Goal: Find contact information: Find contact information

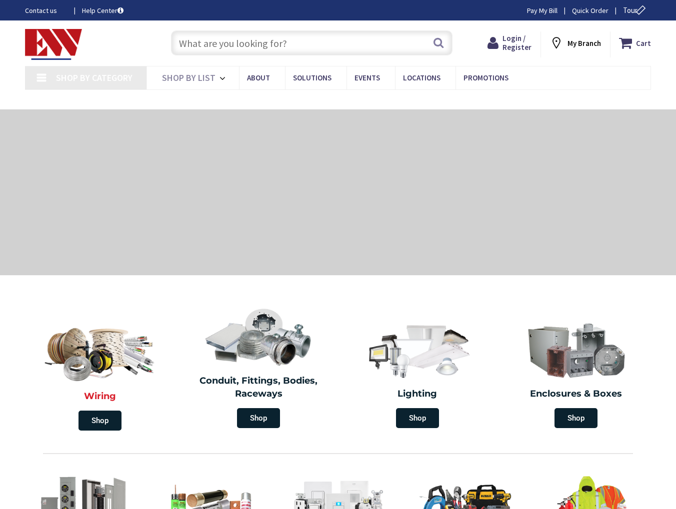
type input "[GEOGRAPHIC_DATA], [GEOGRAPHIC_DATA]"
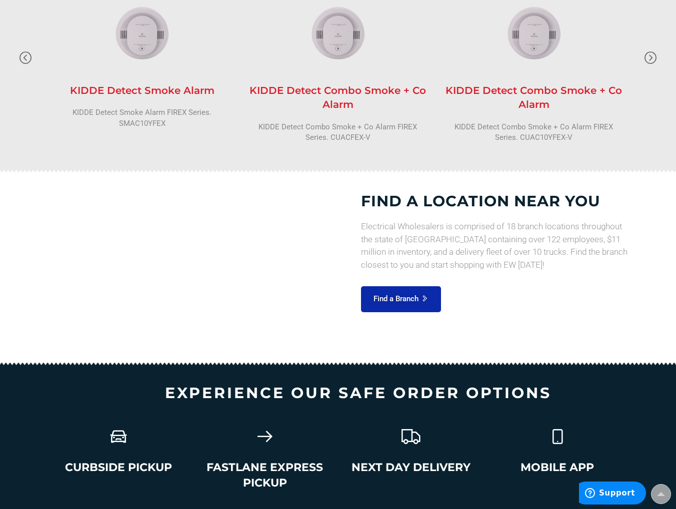
scroll to position [1369, 0]
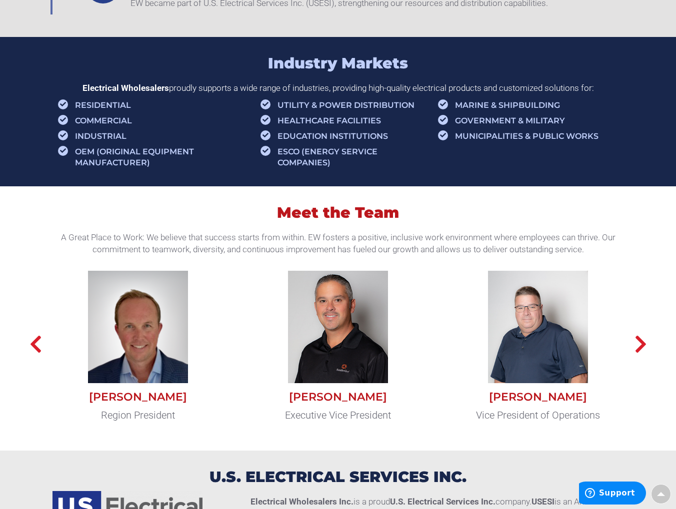
scroll to position [650, 0]
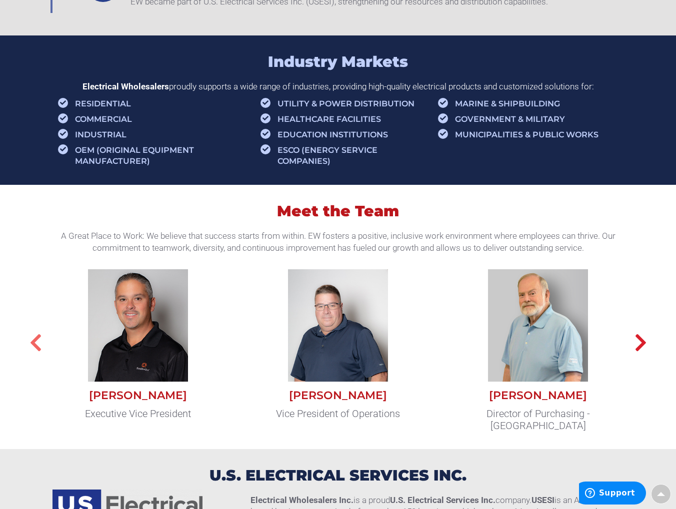
click at [39, 353] on icon "button" at bounding box center [35, 343] width 12 height 20
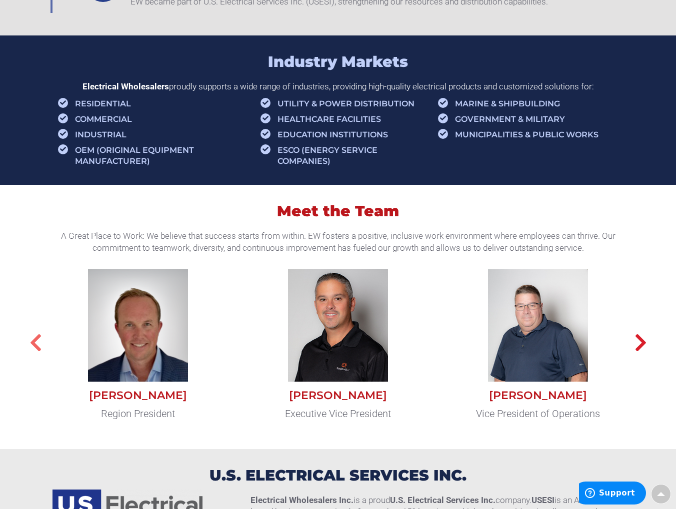
click at [39, 353] on icon "button" at bounding box center [35, 343] width 12 height 20
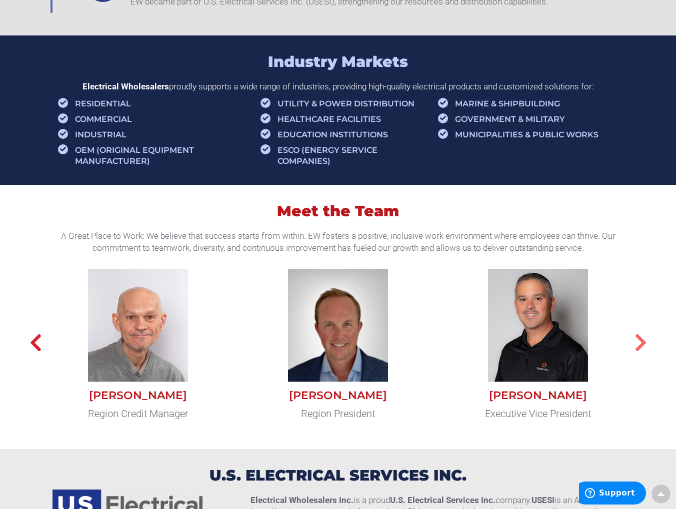
click at [640, 353] on icon "button" at bounding box center [640, 343] width 12 height 20
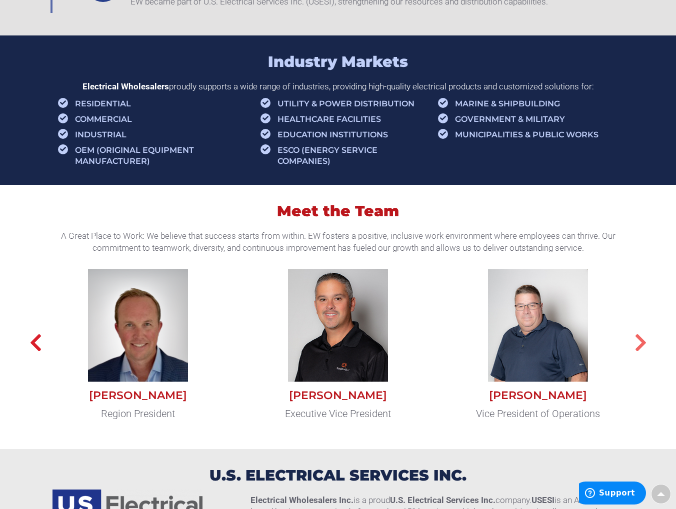
click at [640, 353] on icon "button" at bounding box center [640, 343] width 12 height 20
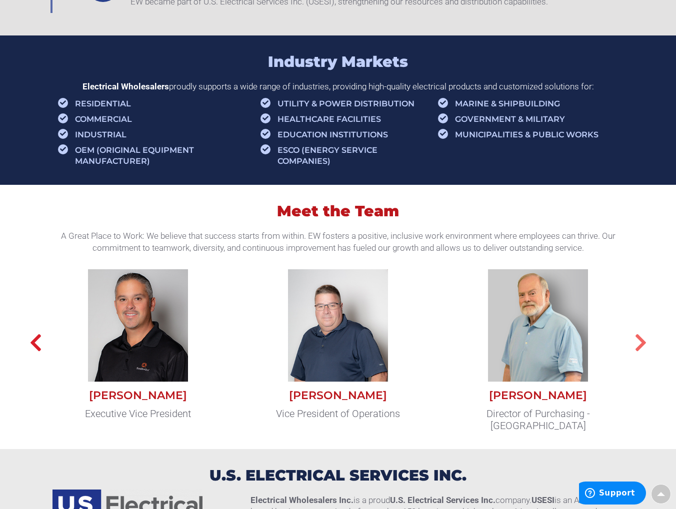
click at [640, 353] on icon "button" at bounding box center [640, 343] width 12 height 20
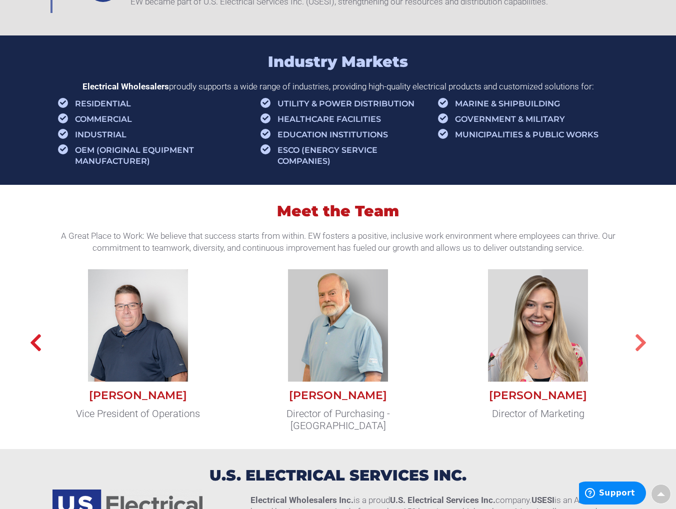
click at [640, 353] on icon "button" at bounding box center [640, 343] width 12 height 20
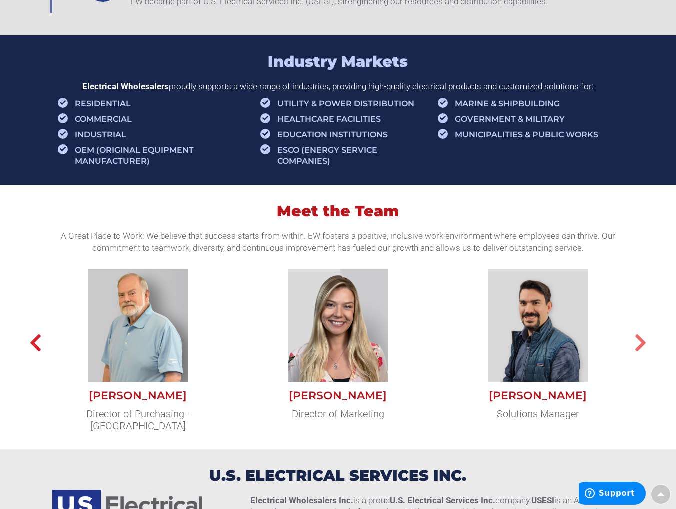
click at [640, 353] on icon "button" at bounding box center [640, 343] width 12 height 20
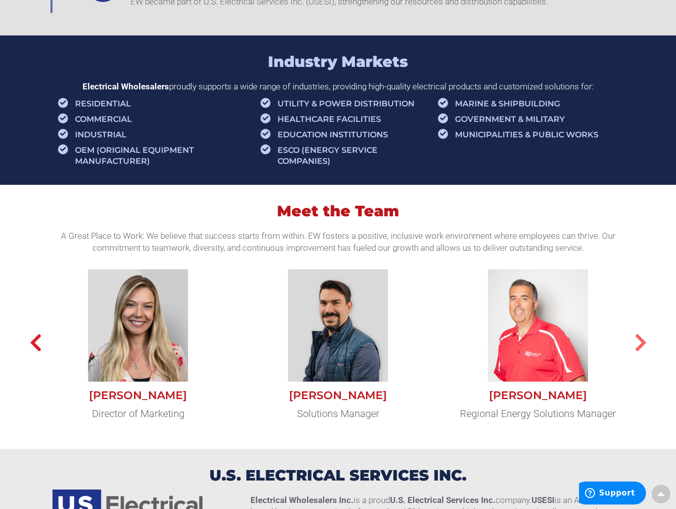
click at [640, 353] on icon "button" at bounding box center [640, 343] width 12 height 20
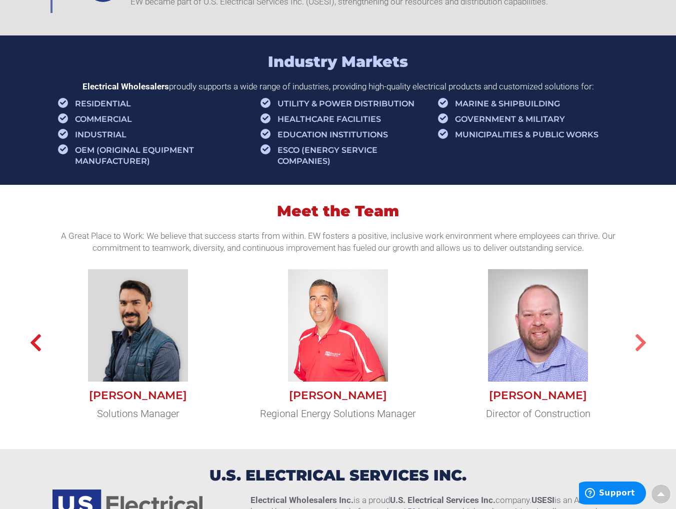
click at [640, 353] on icon "button" at bounding box center [640, 343] width 12 height 20
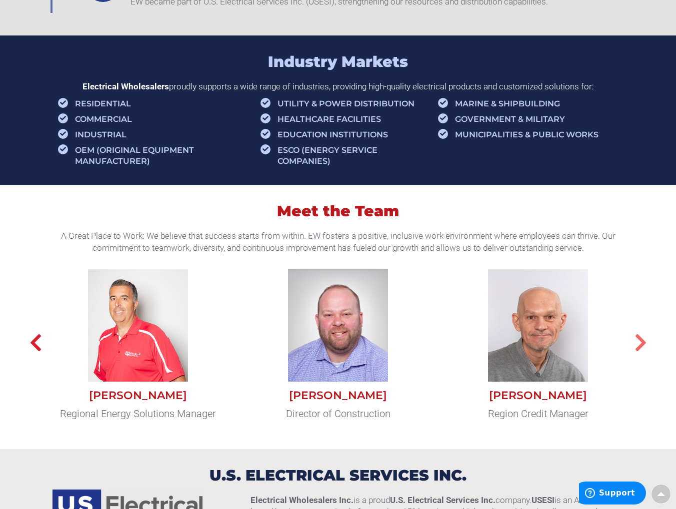
click at [640, 353] on icon "button" at bounding box center [640, 343] width 12 height 20
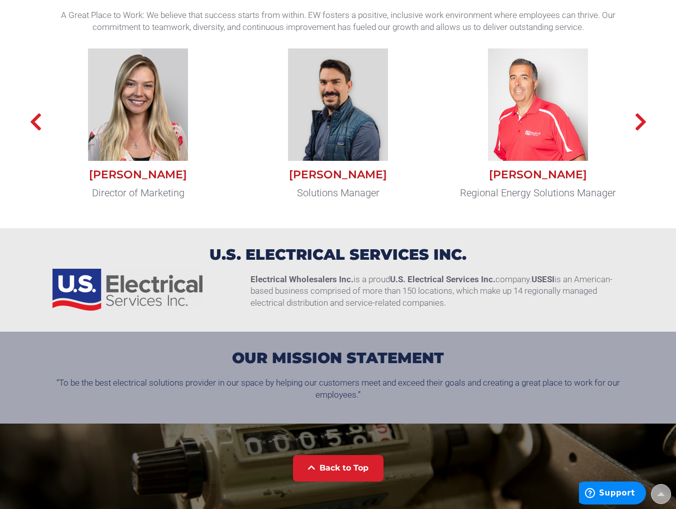
scroll to position [858, 0]
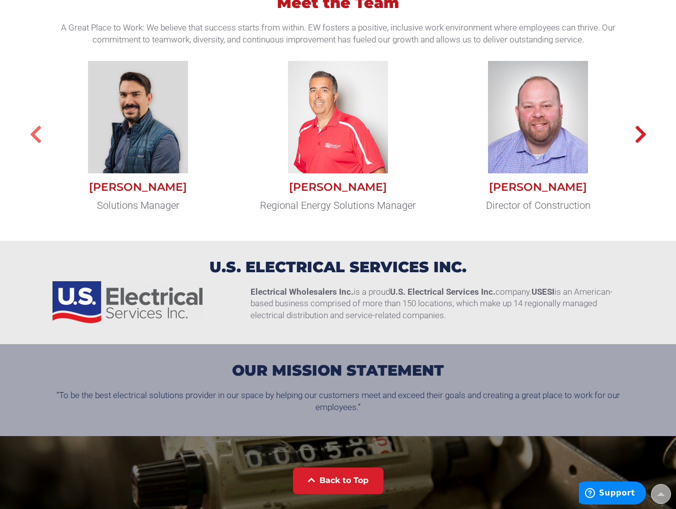
click at [36, 144] on icon "button" at bounding box center [35, 134] width 12 height 20
click at [35, 144] on icon "button" at bounding box center [35, 134] width 12 height 20
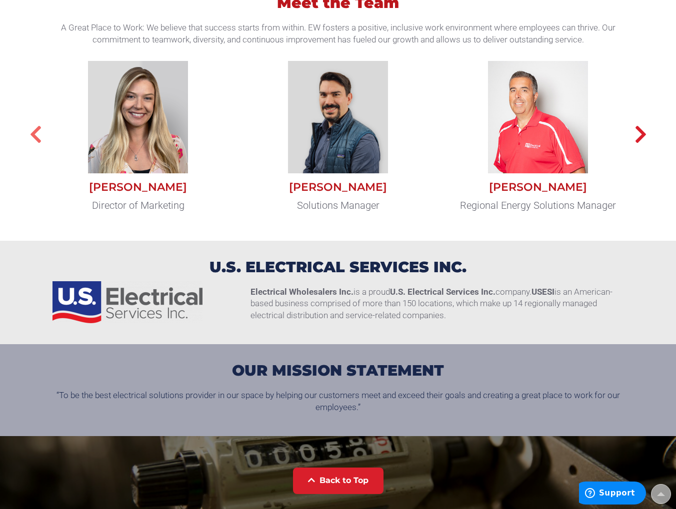
click at [35, 144] on icon "button" at bounding box center [35, 134] width 12 height 20
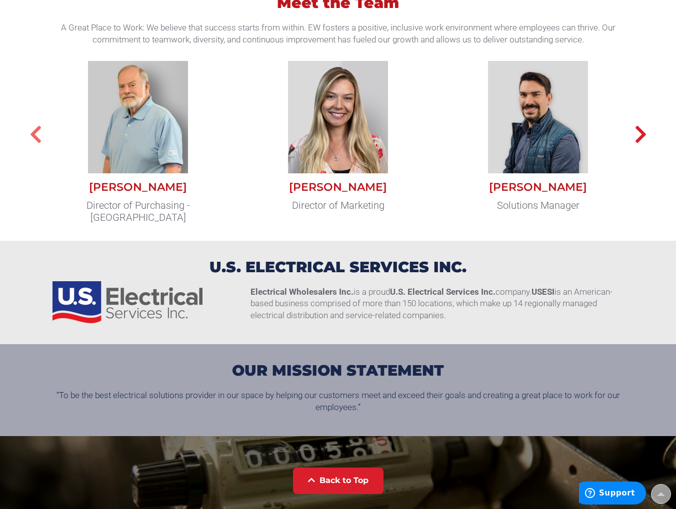
click at [35, 144] on icon "button" at bounding box center [35, 134] width 12 height 20
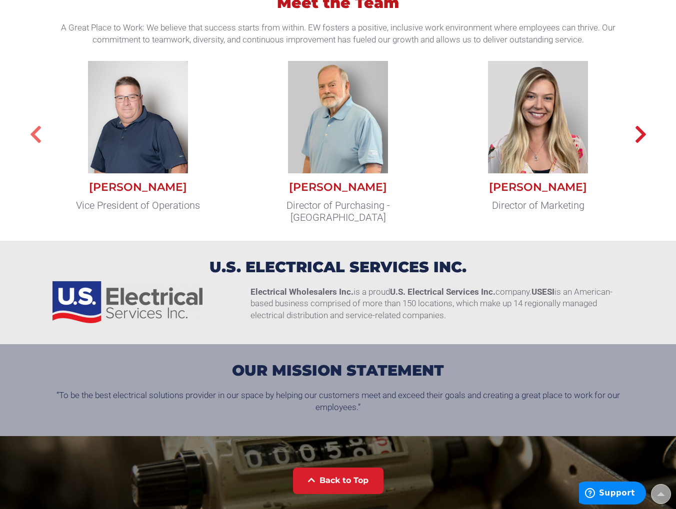
click at [35, 144] on icon "button" at bounding box center [35, 134] width 12 height 20
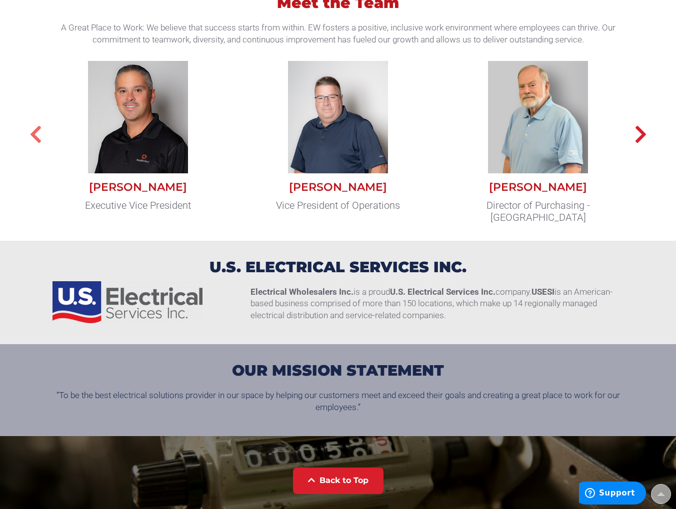
click at [35, 144] on icon "button" at bounding box center [35, 134] width 12 height 20
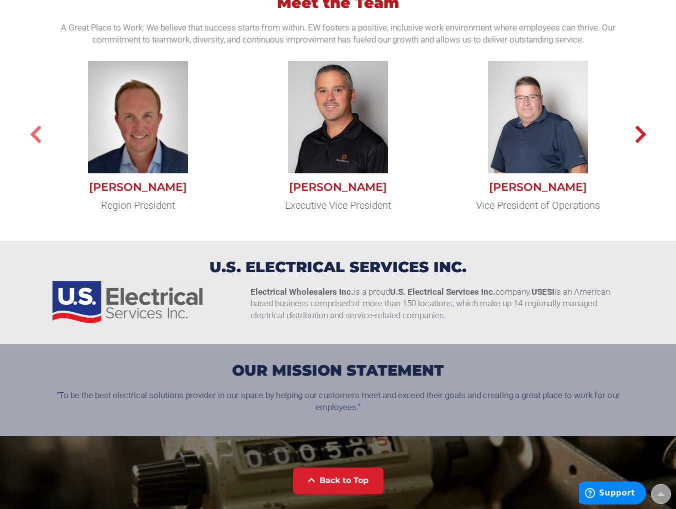
click at [35, 144] on icon "button" at bounding box center [35, 134] width 12 height 20
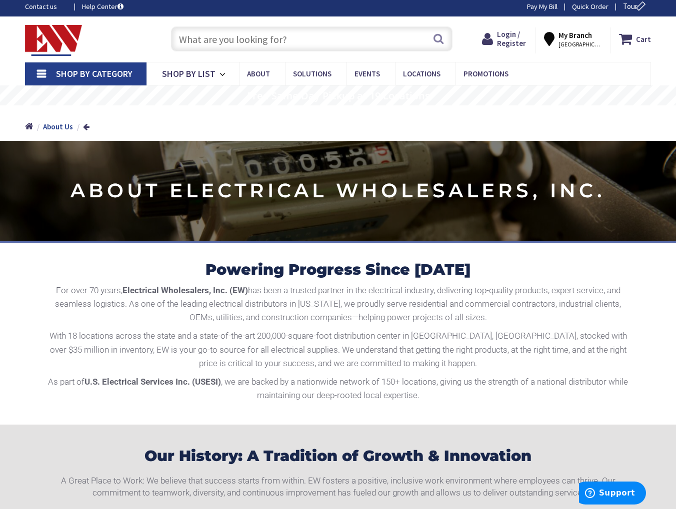
scroll to position [0, 0]
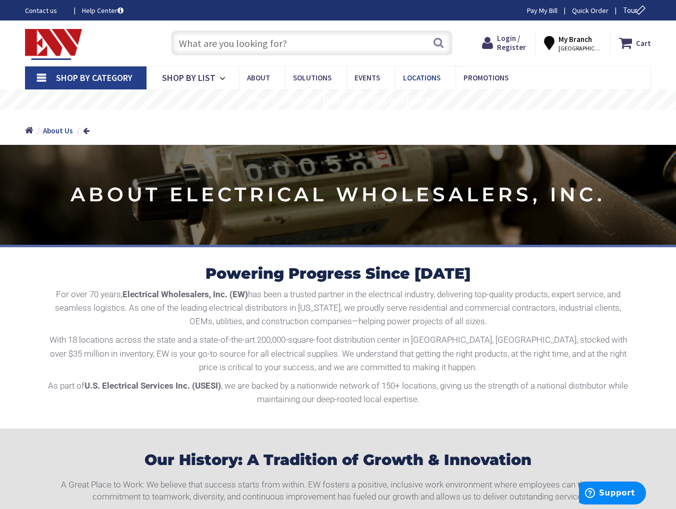
click at [420, 75] on span "Locations" at bounding box center [421, 77] width 37 height 9
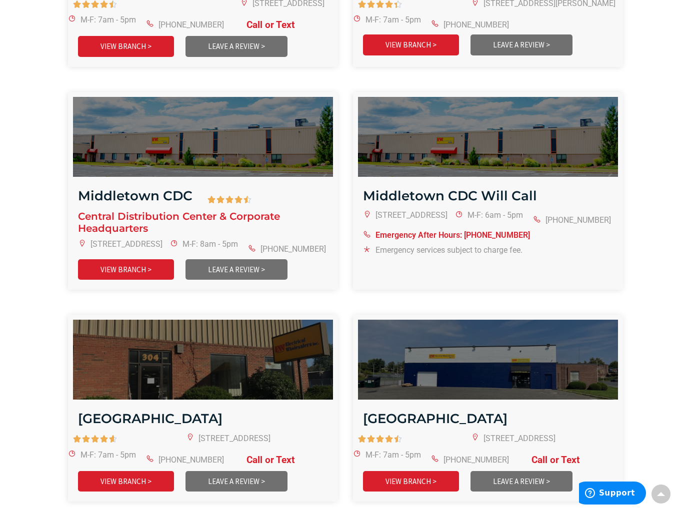
scroll to position [999, 0]
